Goal: Navigation & Orientation: Find specific page/section

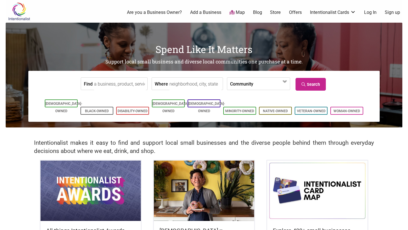
click at [295, 14] on link "Offers" at bounding box center [295, 12] width 13 height 6
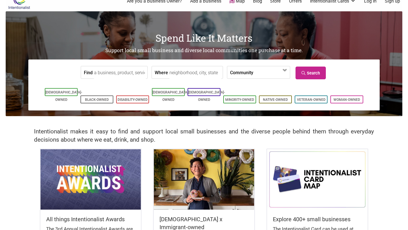
scroll to position [39, 0]
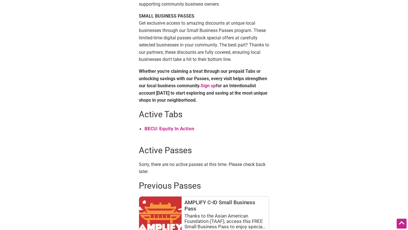
scroll to position [159, 0]
click at [178, 128] on strong "BECU: Equity In Action" at bounding box center [169, 128] width 50 height 6
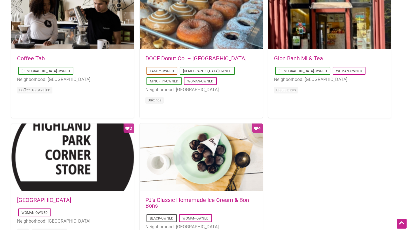
scroll to position [477, 0]
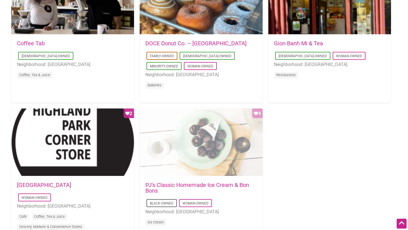
click at [225, 144] on div "Favorite Count 4" at bounding box center [201, 142] width 123 height 68
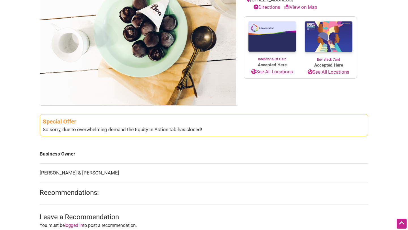
scroll to position [102, 0]
